Goal: Information Seeking & Learning: Find specific fact

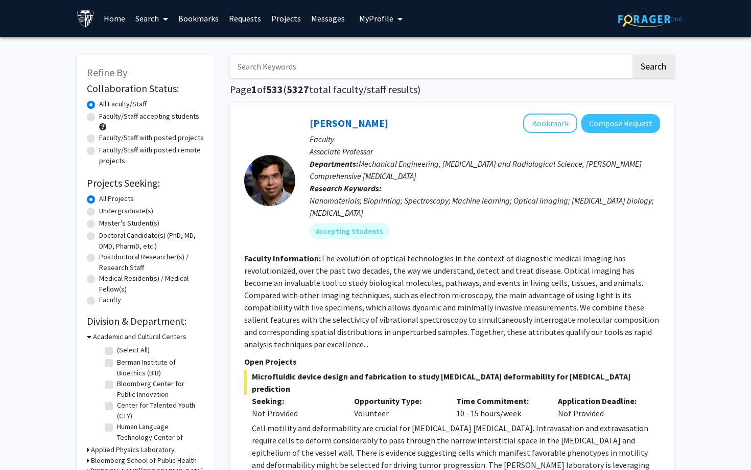
click at [373, 71] on input "Search Keywords" at bounding box center [430, 67] width 401 height 24
click at [653, 68] on button "Search" at bounding box center [654, 67] width 42 height 24
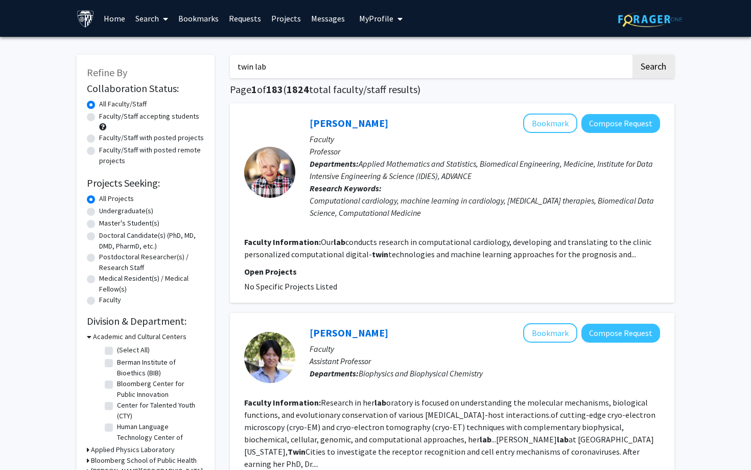
click at [248, 66] on input "twin lab" at bounding box center [430, 67] width 401 height 24
click at [660, 66] on button "Search" at bounding box center [654, 67] width 42 height 24
click at [328, 65] on input "TWIN lab" at bounding box center [430, 67] width 401 height 24
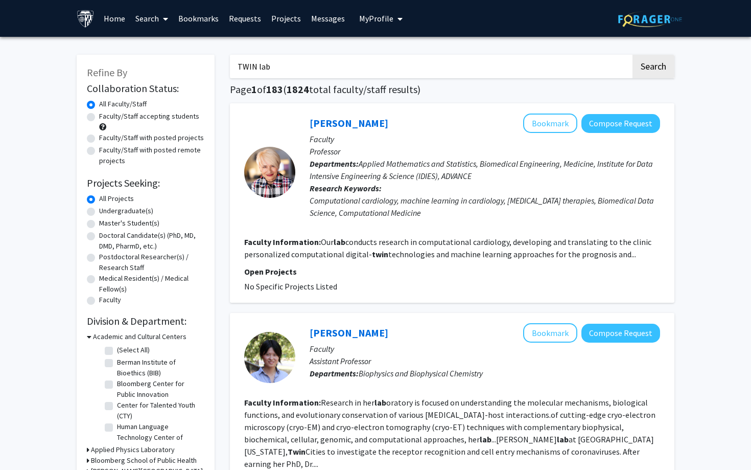
paste input "[PERSON_NAME]"
type input "TWIN lab [PERSON_NAME]"
click at [653, 68] on button "Search" at bounding box center [654, 67] width 42 height 24
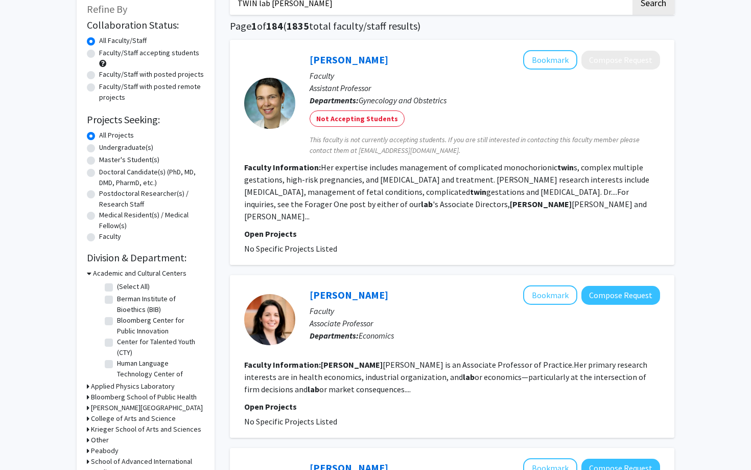
scroll to position [64, 0]
click at [145, 53] on label "Faculty/Staff accepting students" at bounding box center [149, 52] width 100 height 11
click at [106, 53] on input "Faculty/Staff accepting students" at bounding box center [102, 50] width 7 height 7
radio input "true"
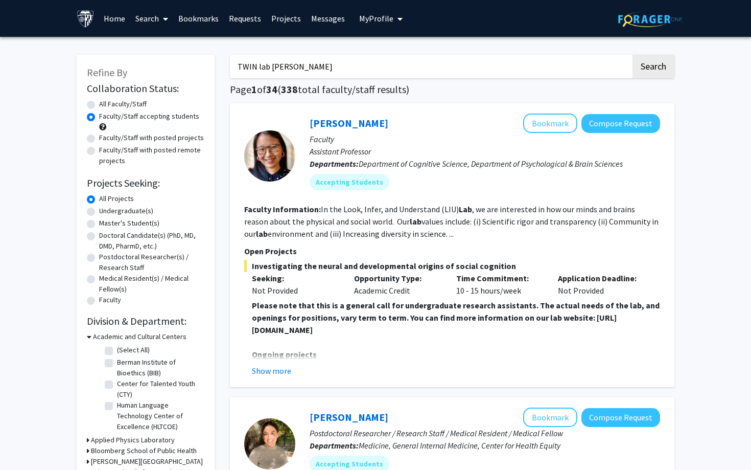
click at [170, 137] on label "Faculty/Staff with posted projects" at bounding box center [151, 137] width 105 height 11
click at [106, 137] on input "Faculty/Staff with posted projects" at bounding box center [102, 135] width 7 height 7
radio input "true"
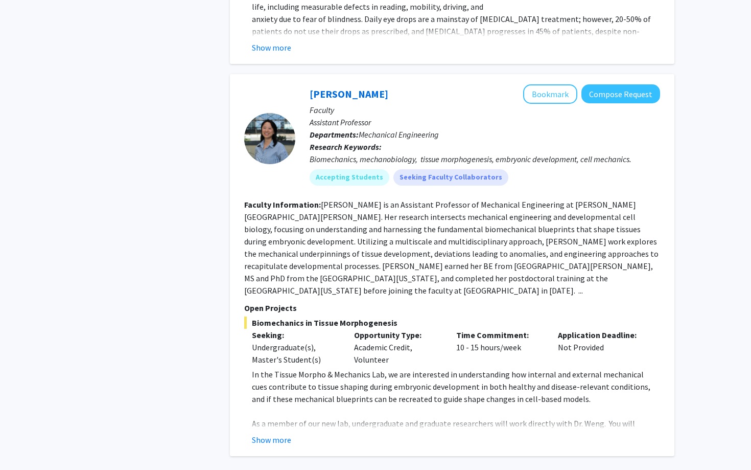
scroll to position [3609, 0]
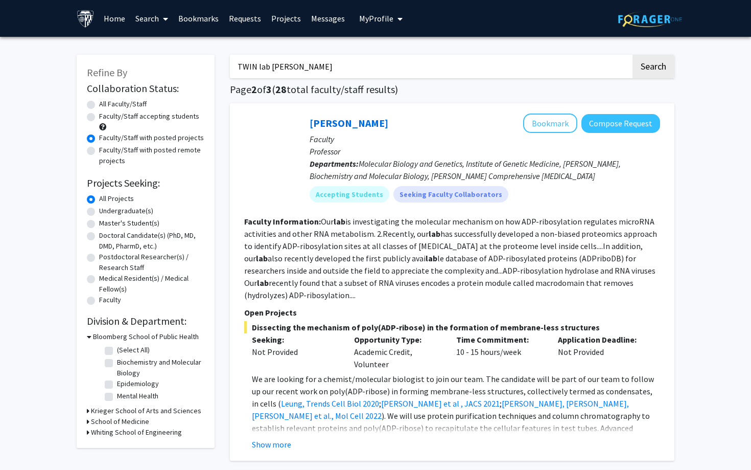
click at [331, 68] on input "TWIN lab [PERSON_NAME]" at bounding box center [430, 67] width 401 height 24
paste input "[EMAIL_ADDRESS][DOMAIN_NAME]"
type input "[EMAIL_ADDRESS][DOMAIN_NAME]"
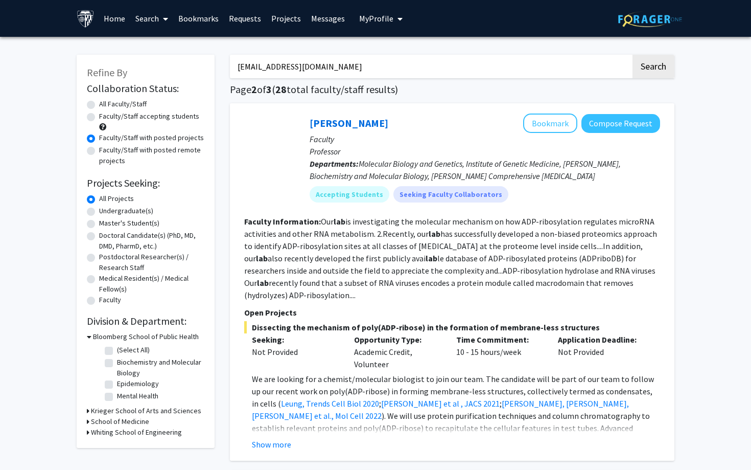
click at [653, 68] on button "Search" at bounding box center [654, 67] width 42 height 24
radio input "true"
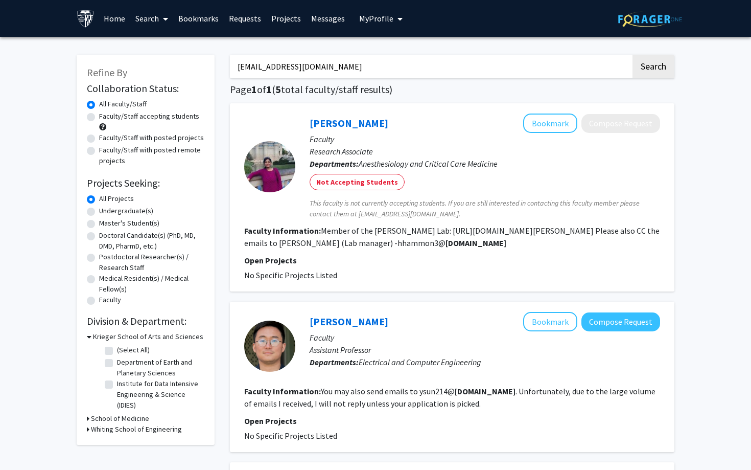
click at [305, 61] on input "[EMAIL_ADDRESS][DOMAIN_NAME]" at bounding box center [430, 67] width 401 height 24
click at [653, 68] on button "Search" at bounding box center [654, 67] width 42 height 24
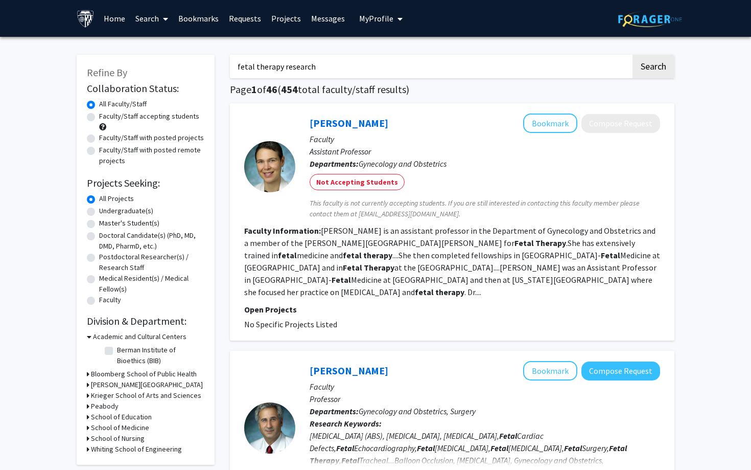
type input "fetal therapy research"
click at [653, 68] on button "Search" at bounding box center [654, 67] width 42 height 24
